Goal: Check status: Check status

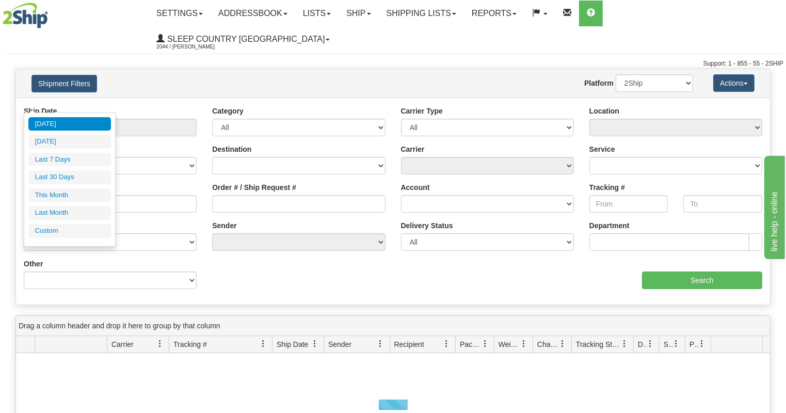
drag, startPoint x: 0, startPoint y: 0, endPoint x: 62, endPoint y: 170, distance: 180.6
click at [62, 170] on li "Last 30 Days" at bounding box center [69, 177] width 83 height 14
type input "From [DATE] To [DATE]"
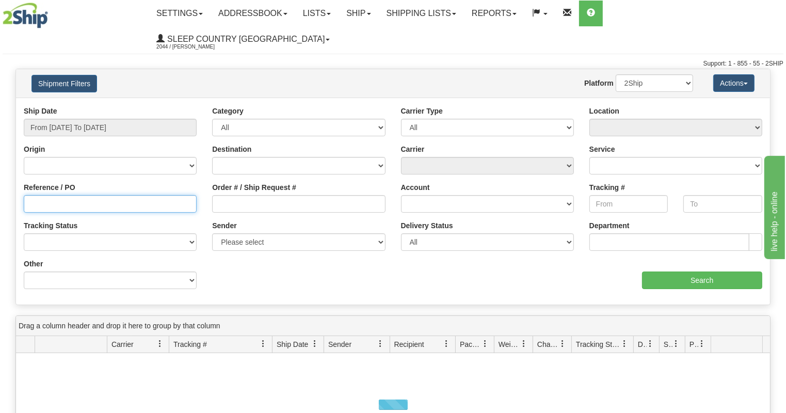
click at [83, 195] on input "Reference / PO" at bounding box center [110, 204] width 173 height 18
paste input "9000I017191"
type input "9000I017191"
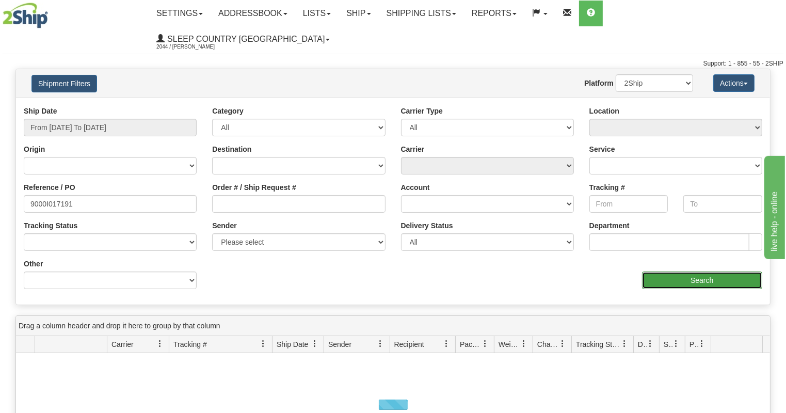
click at [707, 271] on input "Search" at bounding box center [702, 280] width 121 height 18
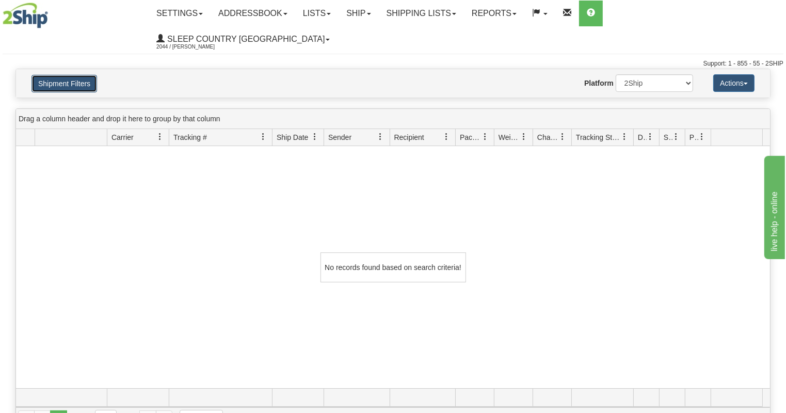
click at [79, 75] on button "Shipment Filters" at bounding box center [64, 84] width 66 height 18
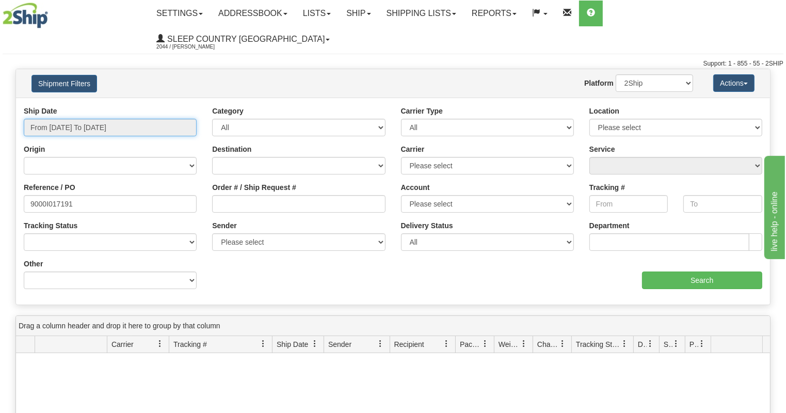
click at [107, 119] on input "From [DATE] To [DATE]" at bounding box center [110, 128] width 173 height 18
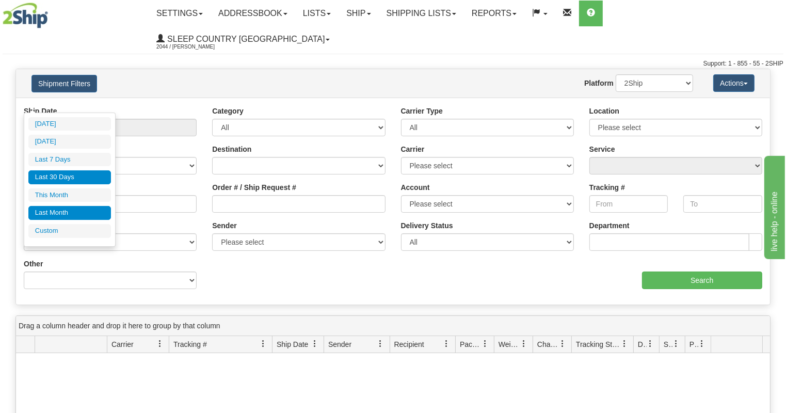
click at [66, 209] on li "Last Month" at bounding box center [69, 213] width 83 height 14
type input "From [DATE] To [DATE]"
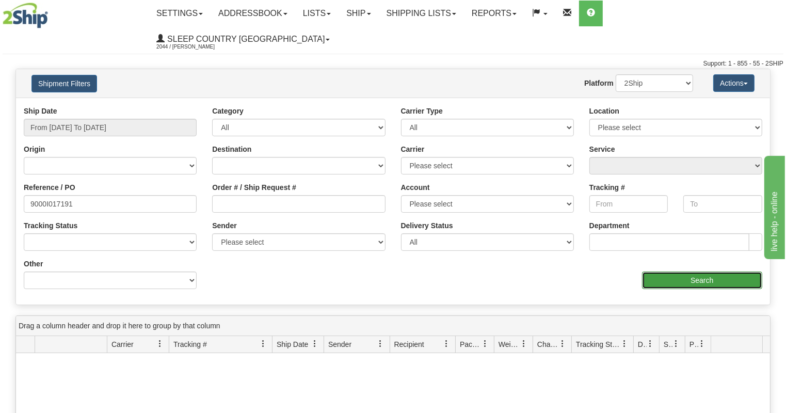
click at [724, 271] on input "Search" at bounding box center [702, 280] width 121 height 18
